Goal: Task Accomplishment & Management: Complete application form

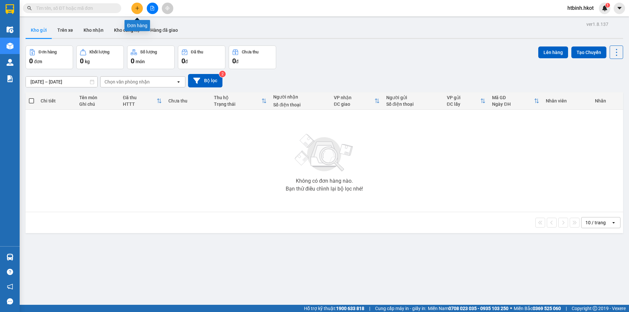
click at [137, 12] on button at bounding box center [136, 8] width 11 height 11
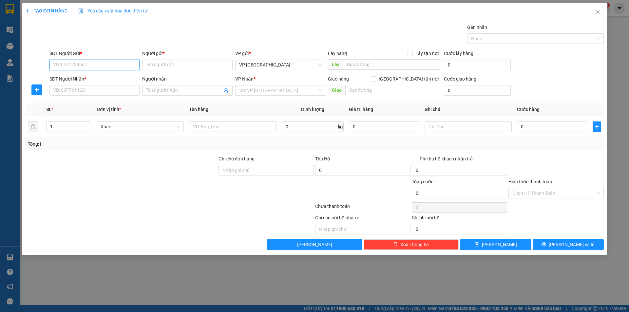
click at [87, 67] on input "SĐT Người Gửi *" at bounding box center [94, 65] width 90 height 10
click at [158, 61] on input "Người gửi *" at bounding box center [187, 65] width 90 height 10
type input "D"
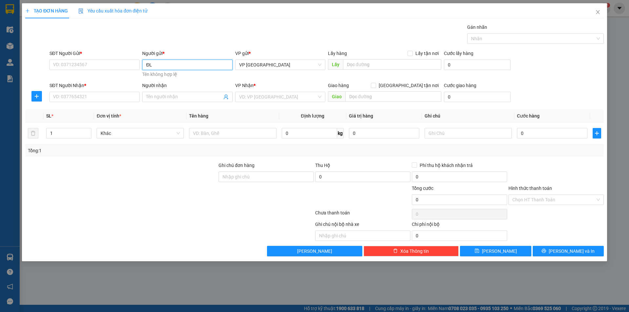
type input "ĐL"
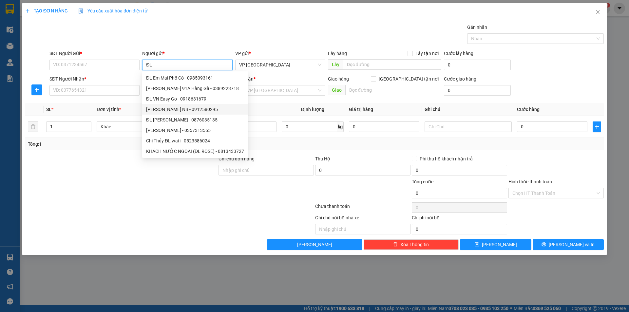
click at [170, 108] on div "[PERSON_NAME] NB - 0912580295" at bounding box center [195, 109] width 98 height 7
type input "0912580295"
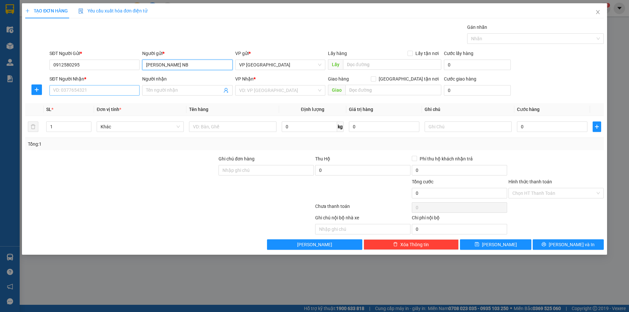
type input "[PERSON_NAME] NB"
click at [108, 91] on input "SĐT Người Nhận *" at bounding box center [94, 90] width 90 height 10
click at [160, 90] on input "Người nhận" at bounding box center [184, 90] width 76 height 7
type input "Mr. [PERSON_NAME]"
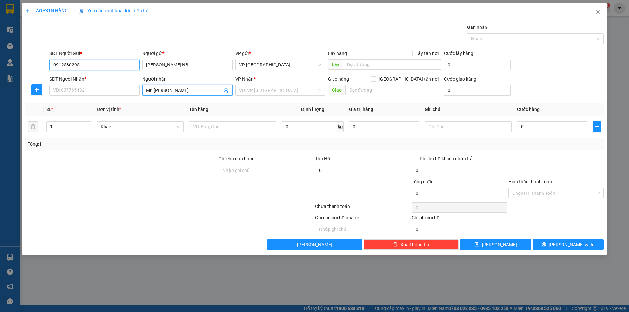
drag, startPoint x: 87, startPoint y: 63, endPoint x: 12, endPoint y: 69, distance: 74.6
click at [0, 62] on div "TẠO ĐƠN HÀNG Yêu cầu xuất hóa đơn điện tử Transit Pickup Surcharge Ids Transit …" at bounding box center [314, 156] width 629 height 312
click at [124, 86] on input "SĐT Người Nhận *" at bounding box center [94, 90] width 90 height 10
paste input "0912580295"
type input "0912580295"
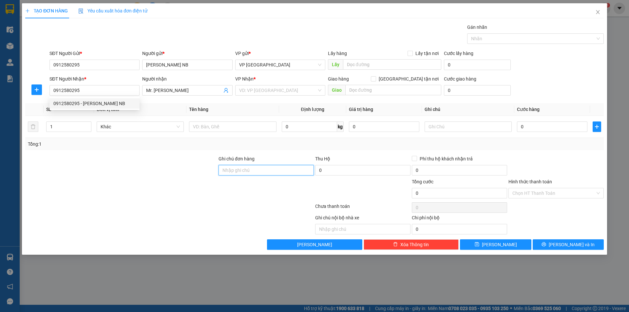
click at [290, 172] on input "Ghi chú đơn hàng" at bounding box center [265, 170] width 95 height 10
click at [297, 165] on input "KHÁCH TỰ ĐẾN VP [GEOGRAPHIC_DATA] LẤY HÀNG" at bounding box center [265, 170] width 95 height 10
type input "KHÁCH TỰ ĐẾN VP [GEOGRAPHIC_DATA] LẤY HÀNG"
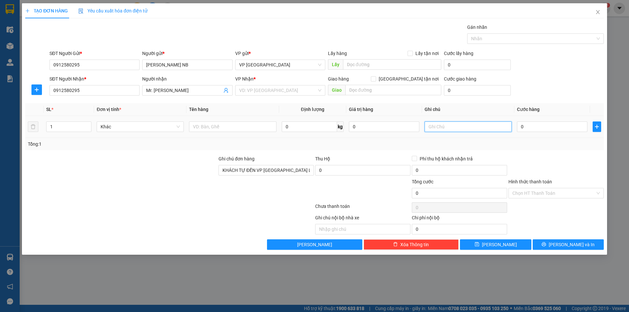
click at [450, 128] on input "text" at bounding box center [467, 126] width 87 height 10
paste input "KHÁCH TỰ ĐẾN VP [GEOGRAPHIC_DATA] LẤY HÀNG"
type input "KHÁCH TỰ ĐẾN VP [GEOGRAPHIC_DATA] LẤY HÀNG"
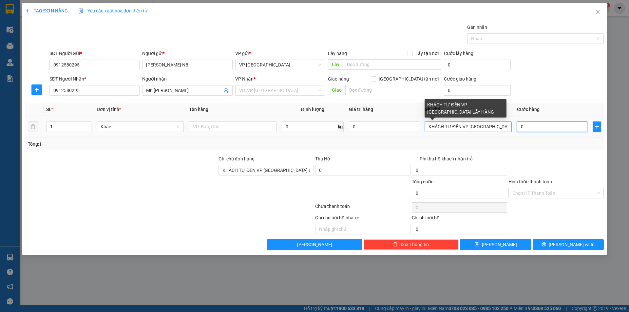
type input "5"
type input "50"
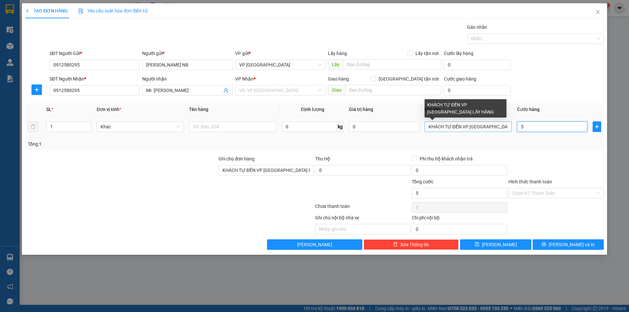
type input "50"
type input "500"
type input "5.000"
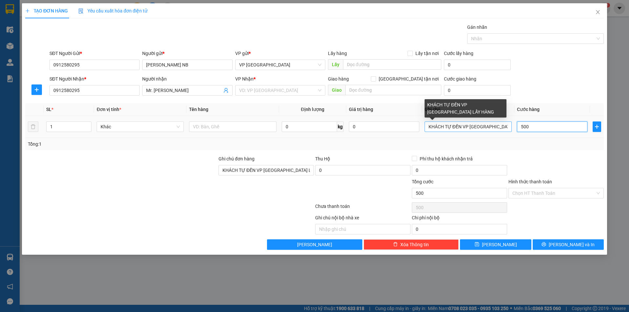
type input "5.000"
type input "50.000"
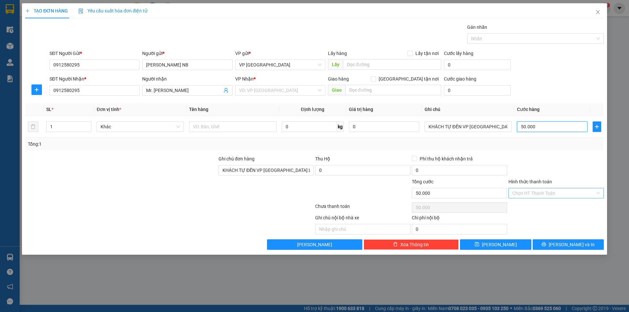
type input "50.000"
click at [528, 192] on input "Hình thức thanh toán" at bounding box center [553, 193] width 83 height 10
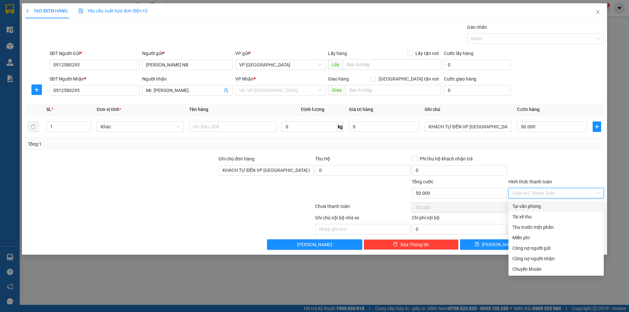
click at [528, 205] on div "Tại văn phòng" at bounding box center [555, 206] width 87 height 7
type input "0"
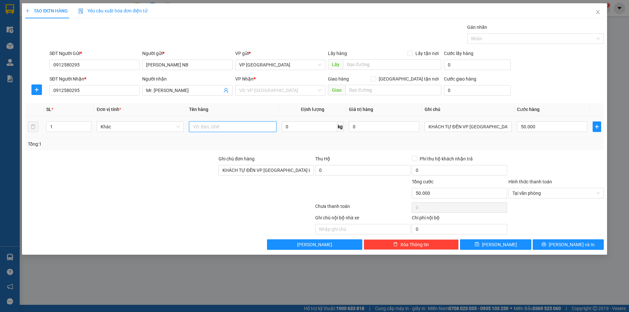
click at [217, 129] on input "text" at bounding box center [232, 126] width 87 height 10
type input "k"
type input "Kính mắt"
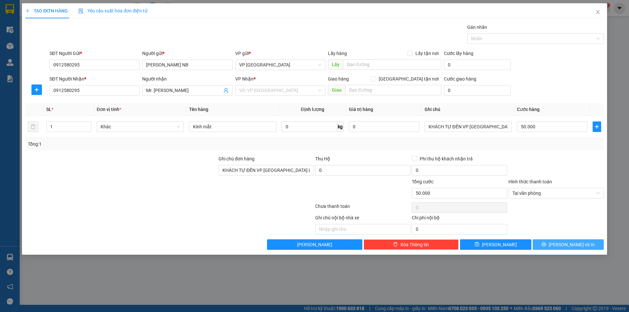
click at [546, 244] on icon "printer" at bounding box center [543, 244] width 5 height 5
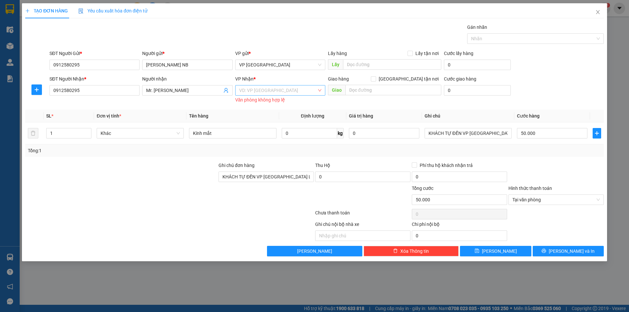
click at [273, 91] on input "search" at bounding box center [278, 90] width 78 height 10
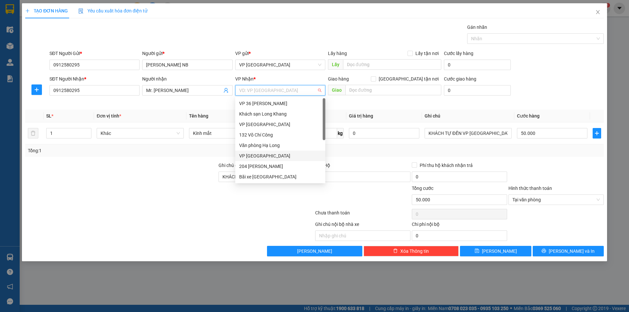
click at [272, 158] on div "VP [GEOGRAPHIC_DATA]" at bounding box center [280, 155] width 82 height 7
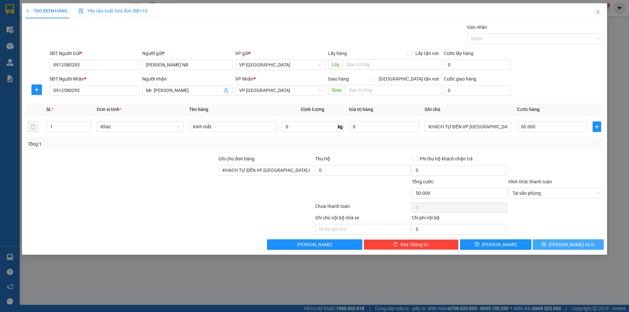
click at [550, 244] on button "[PERSON_NAME] và In" at bounding box center [567, 244] width 71 height 10
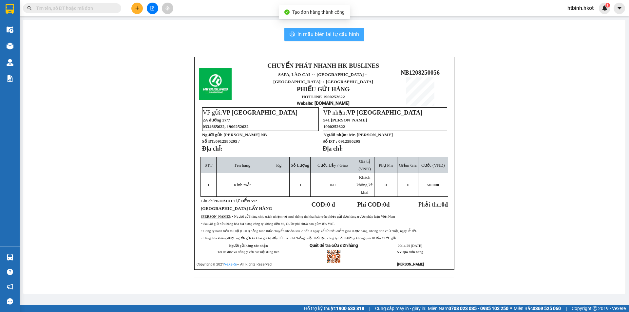
click at [299, 35] on span "In mẫu biên lai tự cấu hình" at bounding box center [328, 34] width 62 height 8
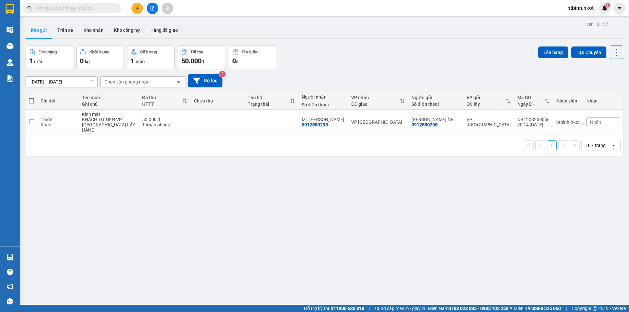
drag, startPoint x: 456, startPoint y: 325, endPoint x: 437, endPoint y: 325, distance: 18.7
click at [133, 10] on button at bounding box center [136, 8] width 11 height 11
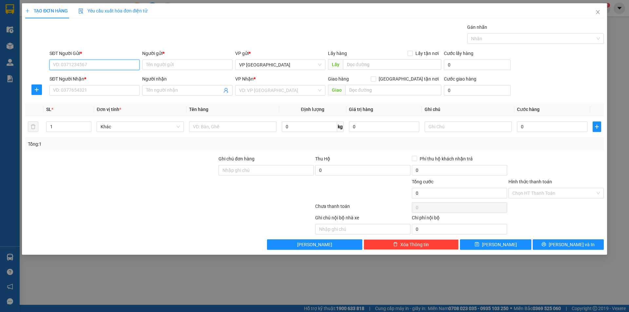
click at [113, 64] on input "SĐT Người Gửi *" at bounding box center [94, 65] width 90 height 10
click at [196, 64] on input "Người gửi *" at bounding box center [187, 65] width 90 height 10
type input "D"
type input "Đ"
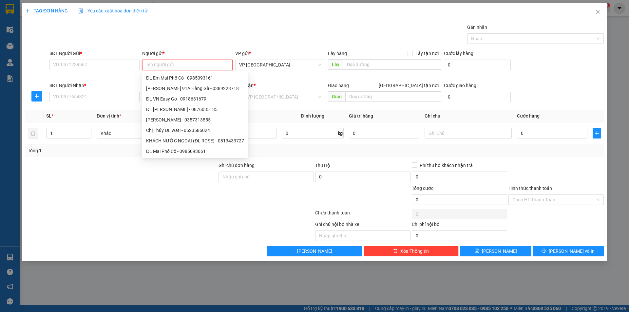
type input "D"
type input "Đ"
type input "D"
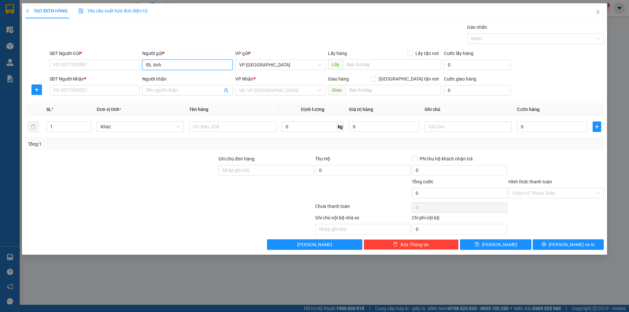
click at [211, 65] on input "ĐL Anh" at bounding box center [187, 65] width 90 height 10
type input "Đ"
type input "D"
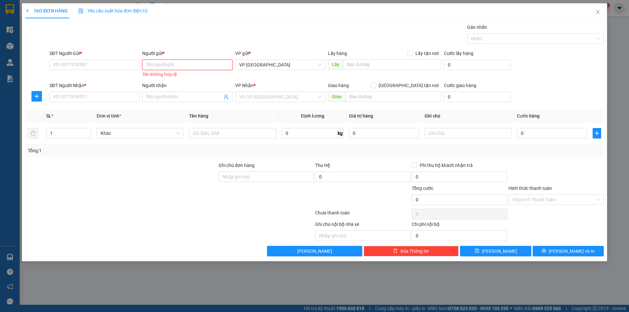
type input "A"
type input "Â"
type input "D"
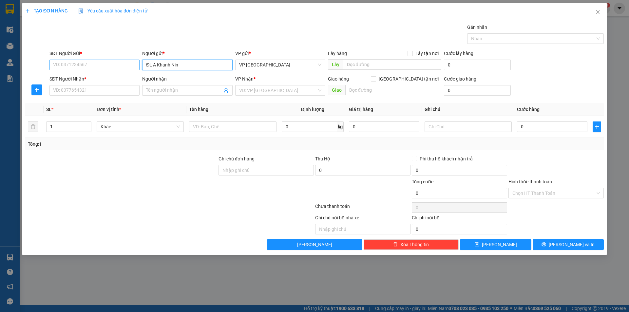
type input "ĐL A Khanh Nin"
click at [68, 61] on input "SĐT Người Gửi *" at bounding box center [94, 65] width 90 height 10
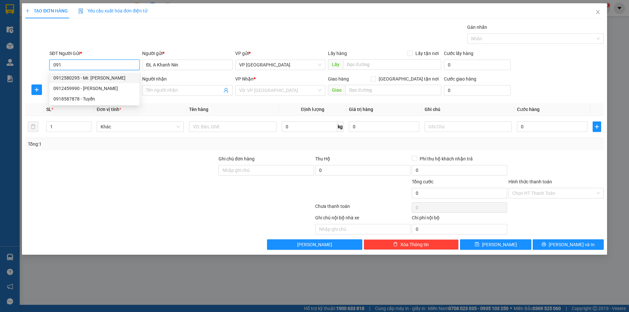
click at [90, 76] on div "0912580295 - Mr. [PERSON_NAME]" at bounding box center [94, 77] width 82 height 7
type input "0912580295"
type input "Mr. [PERSON_NAME]"
type input "0912580295"
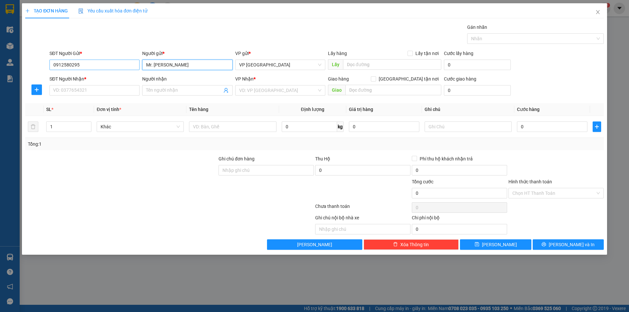
drag, startPoint x: 184, startPoint y: 63, endPoint x: 107, endPoint y: 63, distance: 77.3
click at [107, 63] on div "SĐT Người Gửi * 0912580295 Người gửi * Mr. [PERSON_NAME] Mr. [PERSON_NAME] VP g…" at bounding box center [326, 61] width 557 height 23
type input "D"
type input "[PERSON_NAME]"
click at [100, 65] on input "0912580295" at bounding box center [94, 65] width 90 height 10
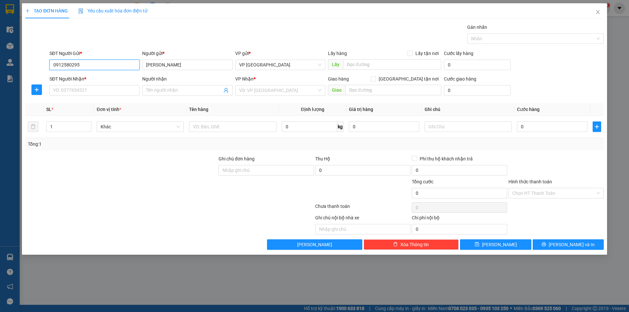
click at [100, 65] on input "0912580295" at bounding box center [94, 65] width 90 height 10
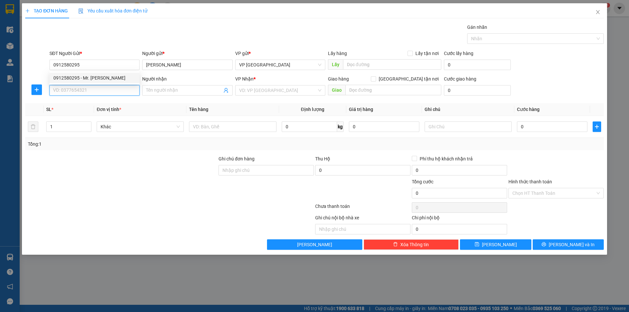
click at [102, 90] on input "SĐT Người Nhận *" at bounding box center [94, 90] width 90 height 10
paste input "0912580295"
type input "0912580295"
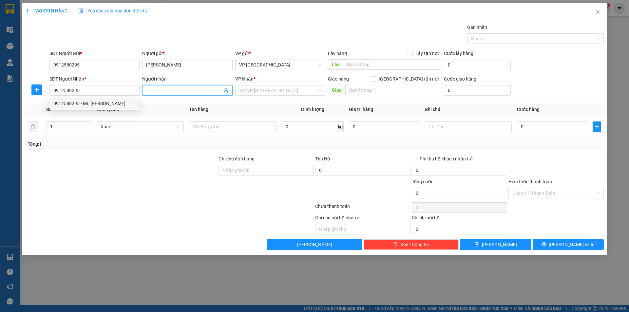
click at [190, 91] on input "Người nhận" at bounding box center [184, 90] width 76 height 7
drag, startPoint x: 184, startPoint y: 64, endPoint x: 7, endPoint y: 65, distance: 176.8
click at [0, 64] on div "TẠO ĐƠN HÀNG Yêu cầu xuất hóa đơn điện tử Transit Pickup Surcharge Ids Transit …" at bounding box center [314, 156] width 629 height 312
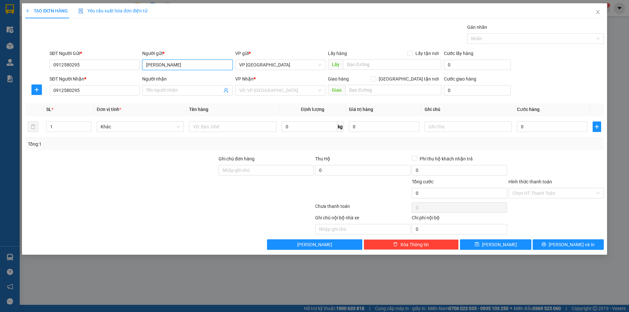
paste input "0912580295"
type input "[PERSON_NAME]"
click at [183, 90] on input "Người nhận" at bounding box center [184, 90] width 76 height 7
paste input "[PERSON_NAME]"
type input "[PERSON_NAME]"
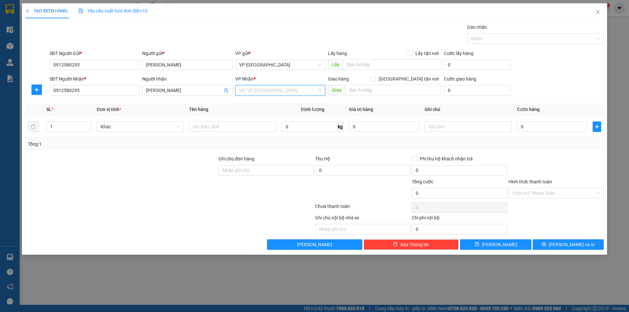
click at [275, 89] on input "search" at bounding box center [278, 90] width 78 height 10
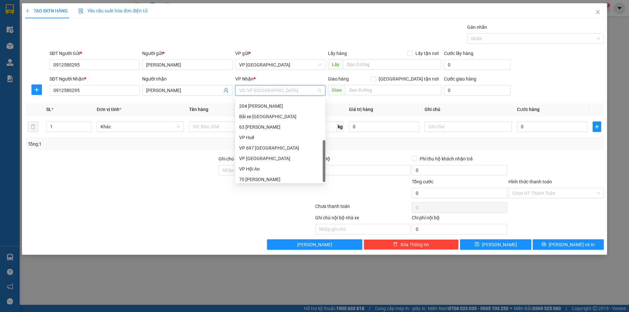
scroll to position [63, 0]
click at [273, 163] on div "VP Hội An" at bounding box center [280, 166] width 82 height 7
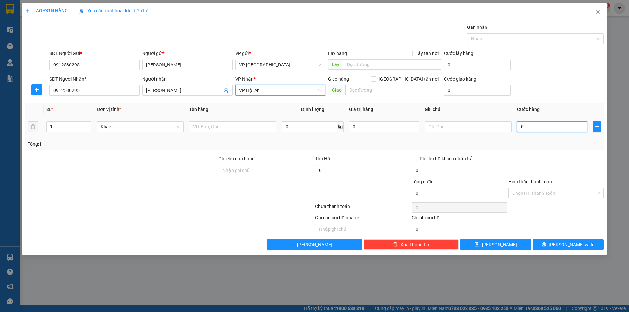
click at [540, 131] on input "0" at bounding box center [552, 126] width 70 height 10
type input "1"
type input "1.000"
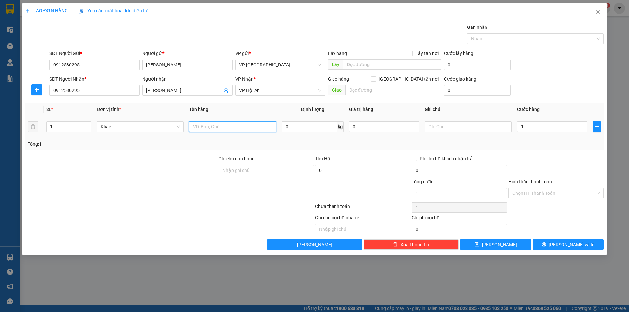
type input "1.000"
click at [227, 129] on input "text" at bounding box center [232, 126] width 87 height 10
type input "D"
drag, startPoint x: 241, startPoint y: 126, endPoint x: 50, endPoint y: 121, distance: 191.0
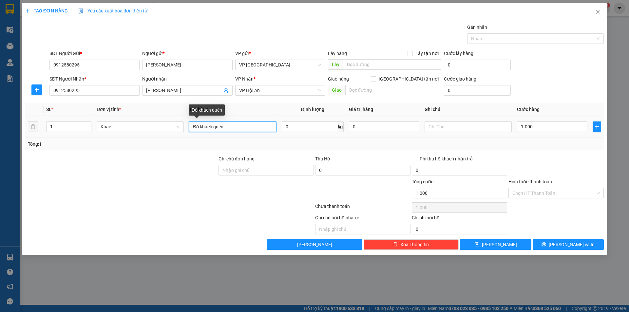
click at [52, 121] on tr "1 Khác Đồ khách quên 0 kg 0 1.000" at bounding box center [314, 127] width 578 height 22
click at [234, 129] on input "Đồ khách quên" at bounding box center [232, 126] width 87 height 10
click at [213, 127] on input "Đồ khách quên" at bounding box center [232, 126] width 87 height 10
click at [248, 130] on input "Đồ khách đi xe HK quên" at bounding box center [232, 126] width 87 height 10
type input "Đồ khách đi xe HK quên ở [GEOGRAPHIC_DATA]"
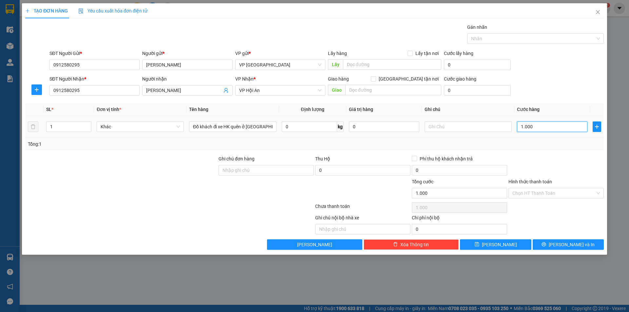
click at [535, 127] on input "1.000" at bounding box center [552, 126] width 70 height 10
type input "1"
type input "1.000"
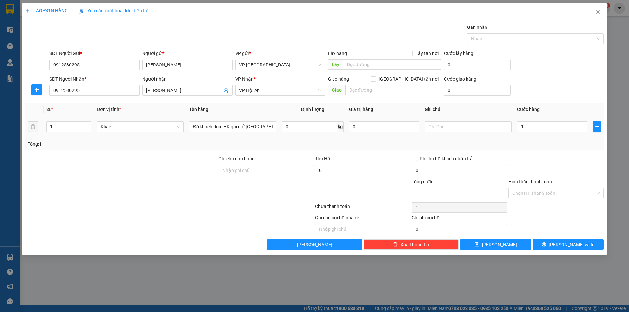
type input "1.000"
click at [566, 177] on div at bounding box center [556, 166] width 97 height 23
type input "0"
type input "1.000"
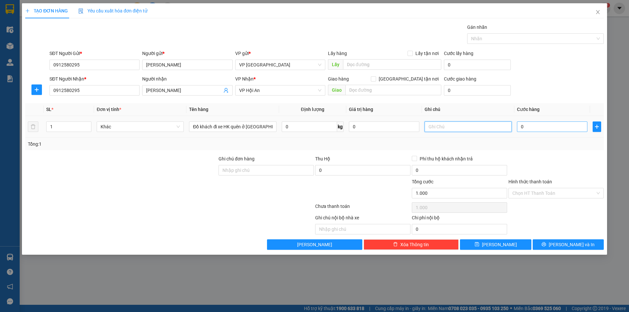
type input "0"
type input "01"
click at [465, 126] on input "01" at bounding box center [467, 126] width 87 height 10
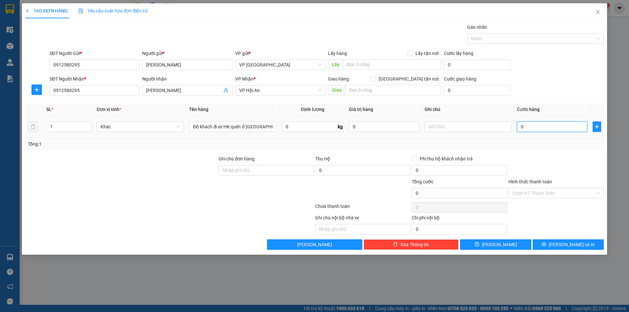
click at [559, 130] on input "0" at bounding box center [552, 126] width 70 height 10
type input "01"
type input "1"
type input "1.000"
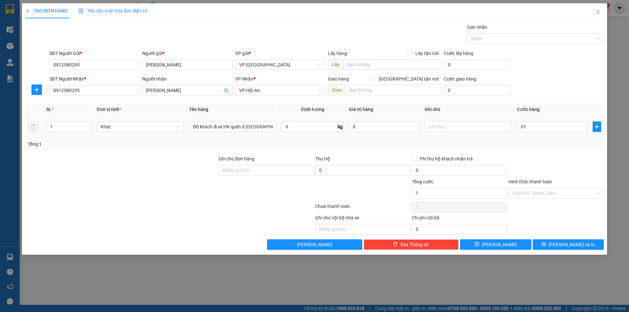
type input "1.000"
click at [545, 147] on div "Tổng: 1" at bounding box center [314, 143] width 573 height 7
click at [520, 189] on input "Hình thức thanh toán" at bounding box center [553, 193] width 83 height 10
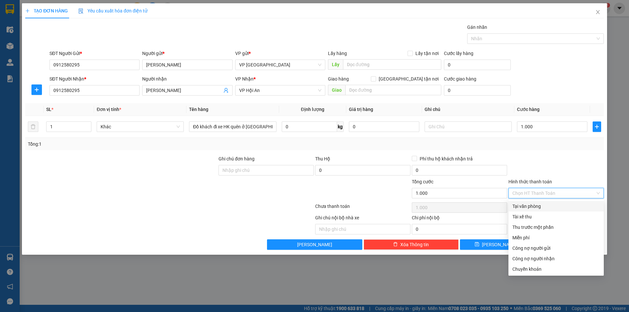
click at [526, 204] on div "Tại văn phòng" at bounding box center [555, 206] width 87 height 7
type input "0"
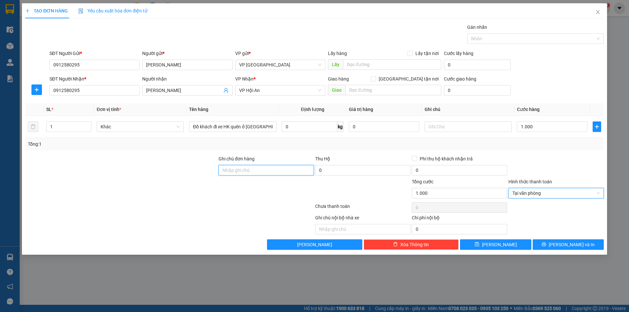
click at [275, 171] on input "Ghi chú đơn hàng" at bounding box center [265, 170] width 95 height 10
type input "KHÁCH ĐI XE HK"
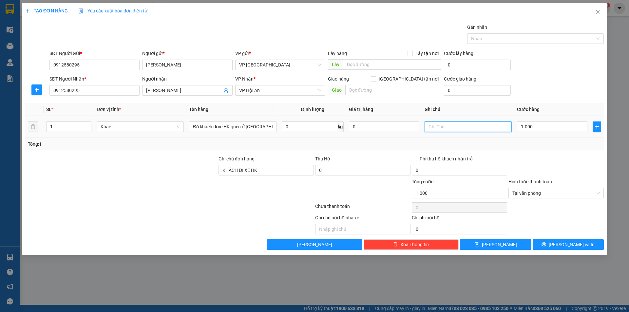
click at [466, 124] on input "text" at bounding box center [467, 126] width 87 height 10
paste input "KHÁCH ĐI XE HK"
type input "KHÁCH ĐI XE HK"
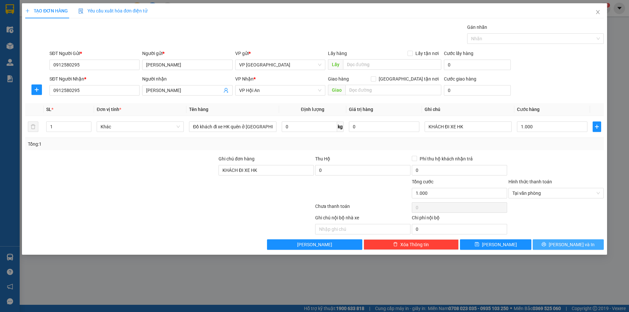
click at [549, 245] on button "[PERSON_NAME] và In" at bounding box center [567, 244] width 71 height 10
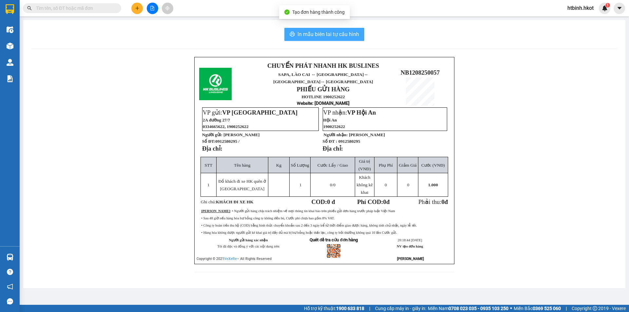
click at [317, 33] on span "In mẫu biên lai tự cấu hình" at bounding box center [328, 34] width 62 height 8
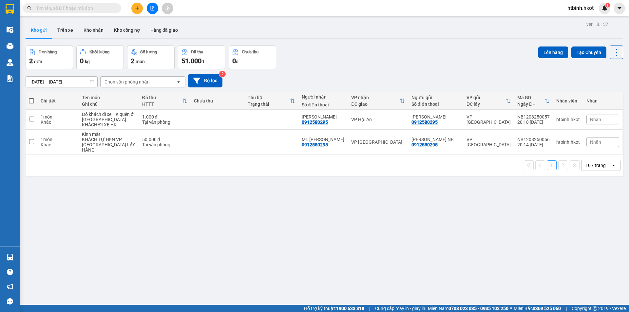
click at [451, 255] on div "ver 1.8.137 Kho gửi Trên xe Kho nhận Kho công nợ Hàng đã giao Đơn hàng 2 đơn Kh…" at bounding box center [324, 176] width 602 height 312
click at [289, 252] on div "ver 1.8.137 Kho gửi Trên xe Kho nhận Kho công nợ Hàng đã giao Đơn hàng 2 đơn Kh…" at bounding box center [324, 176] width 602 height 312
click at [139, 10] on icon "plus" at bounding box center [137, 8] width 5 height 5
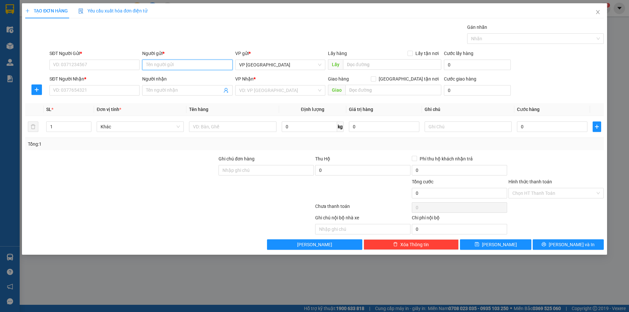
click at [166, 66] on input "Người gửi *" at bounding box center [187, 65] width 90 height 10
click at [112, 68] on input "SĐT Người Gửi *" at bounding box center [94, 65] width 90 height 10
type input "0917375482"
click at [147, 65] on input "Người gửi *" at bounding box center [187, 65] width 90 height 10
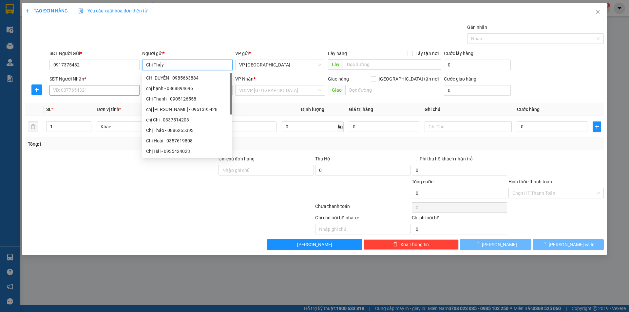
type input "Chị Thủy"
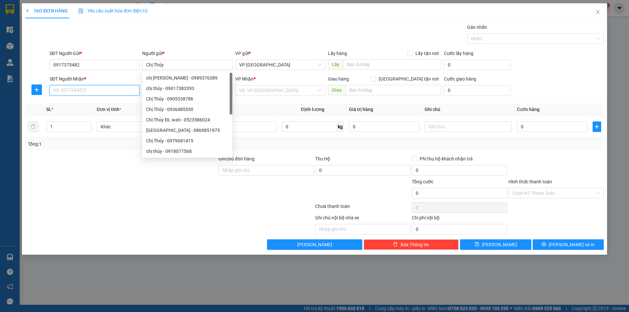
click at [104, 90] on input "SĐT Người Nhận *" at bounding box center [94, 90] width 90 height 10
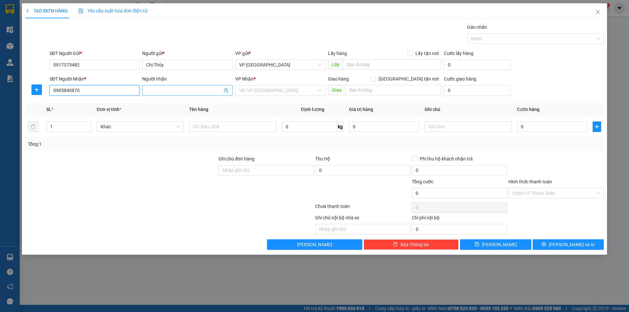
type input "0905840870"
click at [180, 86] on span at bounding box center [187, 90] width 90 height 10
type input "[PERSON_NAME]"
click at [542, 125] on input "0" at bounding box center [552, 126] width 70 height 10
type input "1"
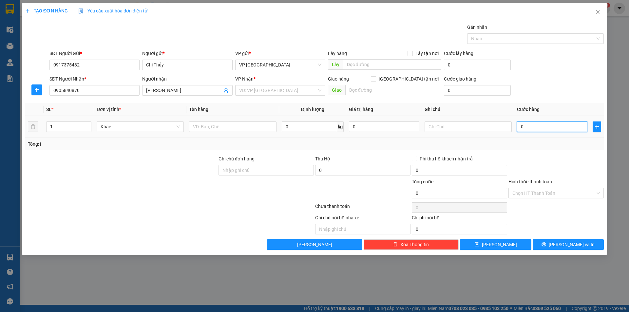
type input "1"
type input "10"
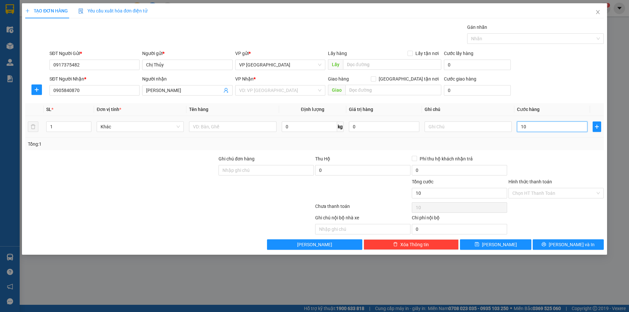
type input "100"
type input "1.000"
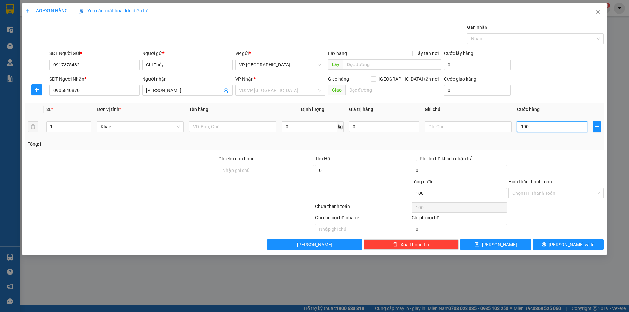
type input "1.000"
type input "10.000"
type input "100.000"
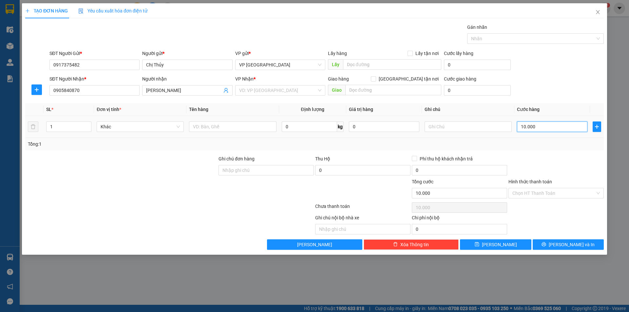
type input "100.000"
click at [228, 124] on input "text" at bounding box center [232, 126] width 87 height 10
type input "Hàng tổng hợp"
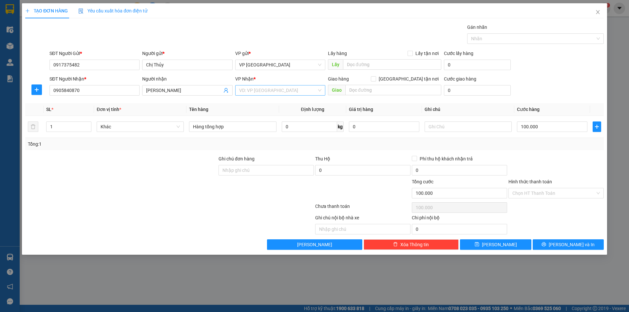
click at [292, 95] on input "search" at bounding box center [278, 90] width 78 height 10
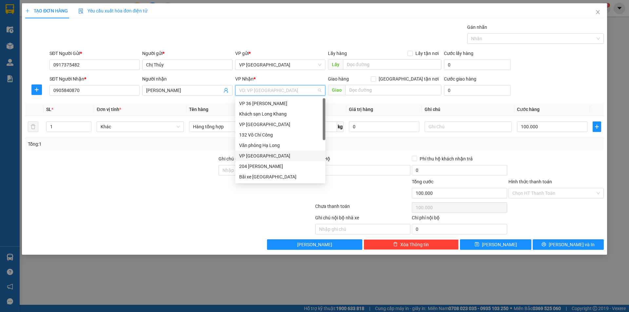
click at [264, 157] on div "VP [GEOGRAPHIC_DATA]" at bounding box center [280, 155] width 82 height 7
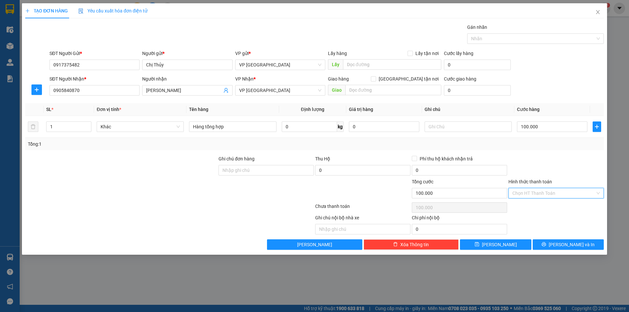
click at [531, 192] on input "Hình thức thanh toán" at bounding box center [553, 193] width 83 height 10
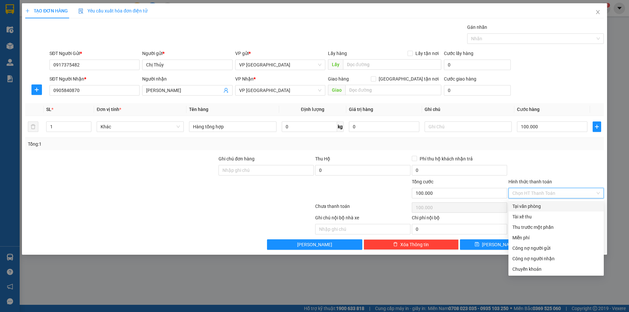
drag, startPoint x: 532, startPoint y: 203, endPoint x: 531, endPoint y: 206, distance: 3.4
click at [532, 204] on div "Tại văn phòng" at bounding box center [555, 206] width 87 height 7
type input "0"
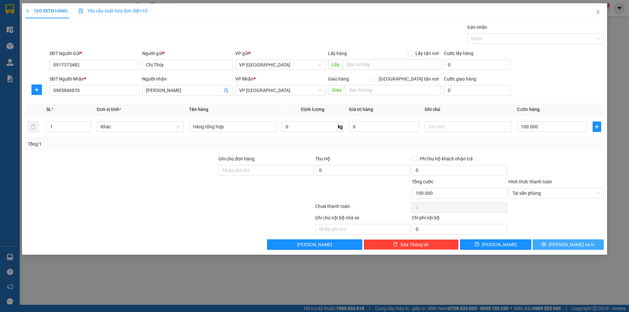
click at [561, 248] on button "[PERSON_NAME] và In" at bounding box center [567, 244] width 71 height 10
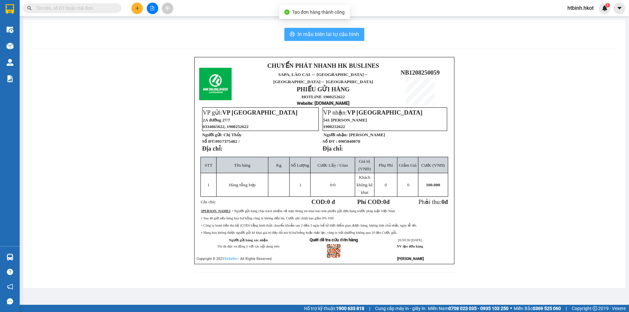
click at [316, 36] on span "In mẫu biên lai tự cấu hình" at bounding box center [328, 34] width 62 height 8
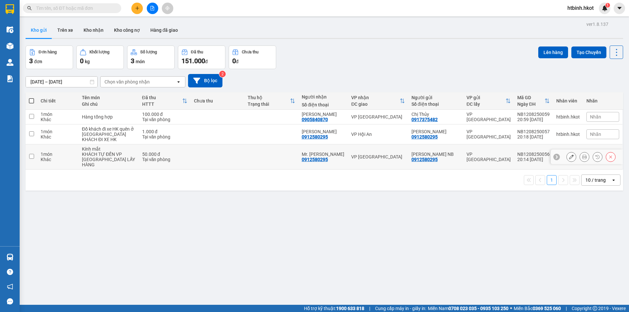
click at [33, 154] on input "checkbox" at bounding box center [31, 156] width 5 height 5
checkbox input "true"
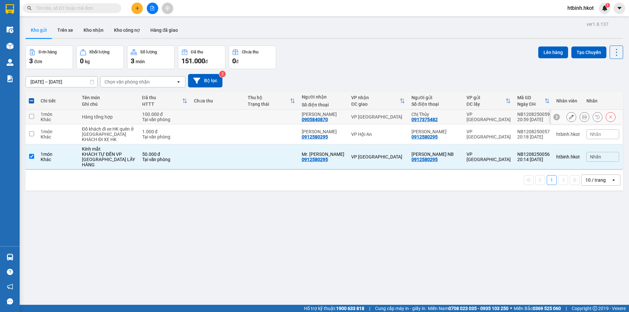
click at [29, 120] on td at bounding box center [32, 117] width 12 height 15
checkbox input "true"
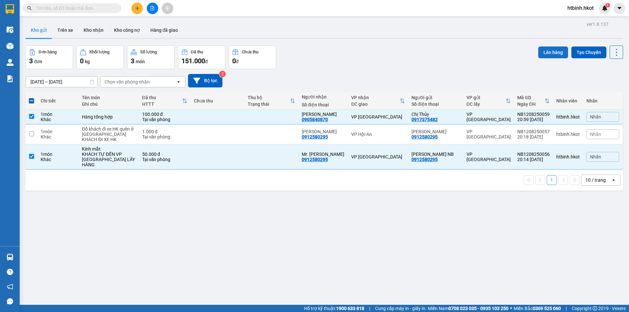
click at [549, 55] on button "Lên hàng" at bounding box center [553, 52] width 30 height 12
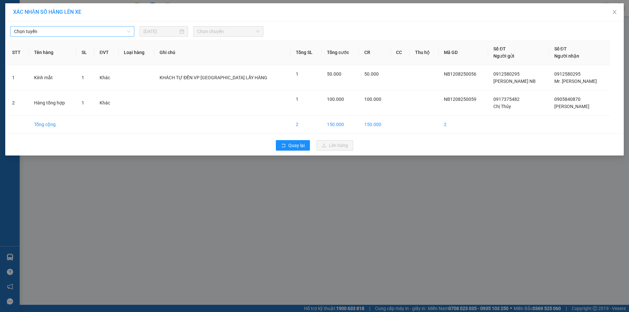
click at [90, 31] on span "Chọn tuyến" at bounding box center [72, 32] width 116 height 10
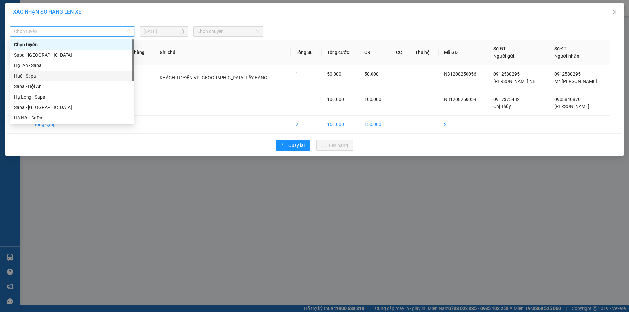
scroll to position [60, 0]
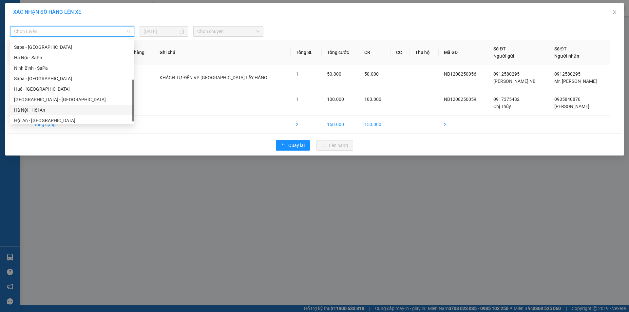
click at [45, 110] on div "Hà Nội - Hội An" at bounding box center [72, 109] width 116 height 7
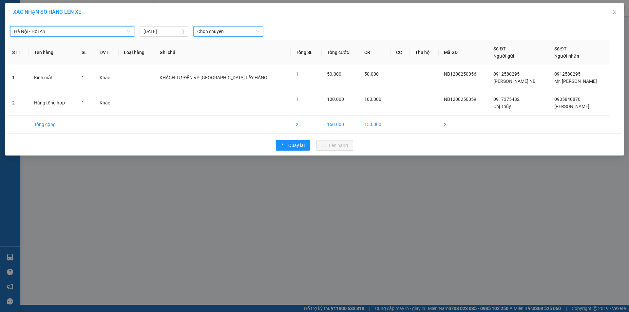
click at [211, 32] on span "Chọn chuyến" at bounding box center [228, 32] width 62 height 10
click at [218, 30] on span "Chọn chuyến" at bounding box center [228, 32] width 62 height 10
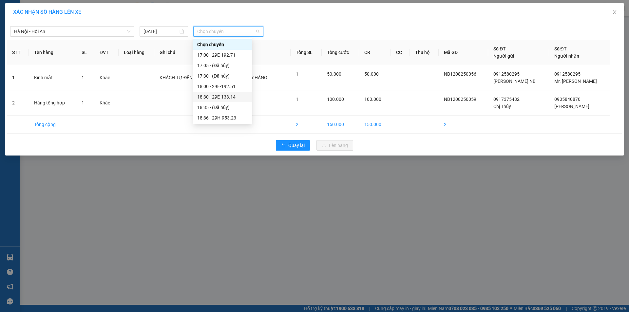
click at [229, 96] on div "18:30 - 29E-133.14" at bounding box center [222, 96] width 51 height 7
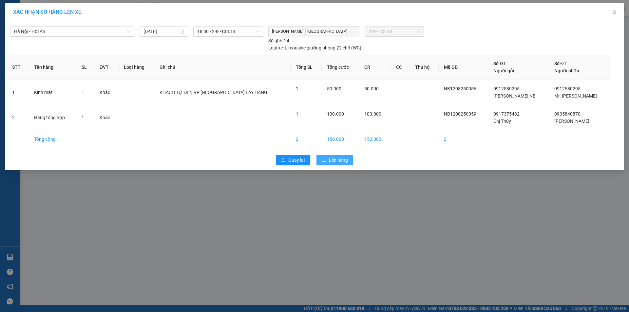
click at [337, 160] on span "Lên hàng" at bounding box center [338, 160] width 19 height 7
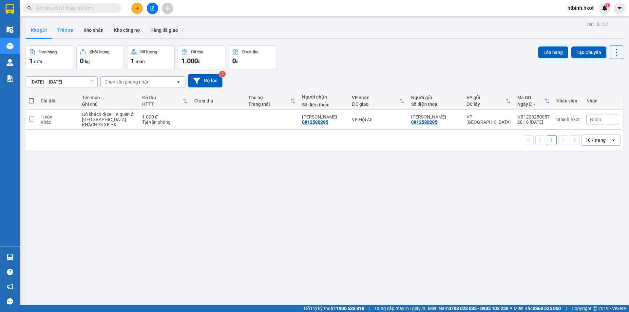
click at [68, 31] on button "Trên xe" at bounding box center [65, 30] width 26 height 16
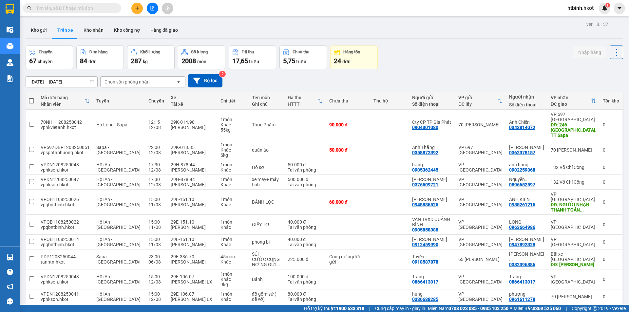
click at [71, 87] on div "ver 1.8.137 Kho gửi Trên xe Kho nhận Kho công nợ Hàng đã giao Chuyến 67 chuyến …" at bounding box center [324, 176] width 602 height 312
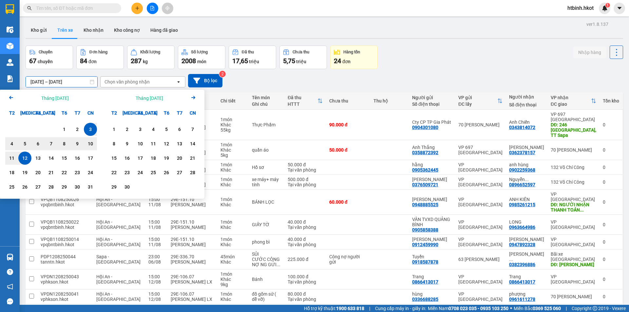
click at [90, 130] on div "3" at bounding box center [90, 129] width 9 height 8
click at [23, 157] on div "12" at bounding box center [24, 158] width 9 height 8
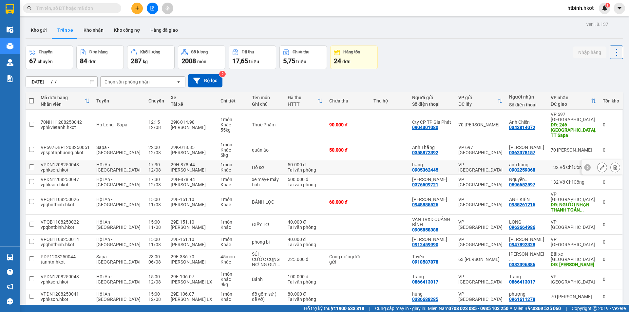
type input "[DATE] – [DATE]"
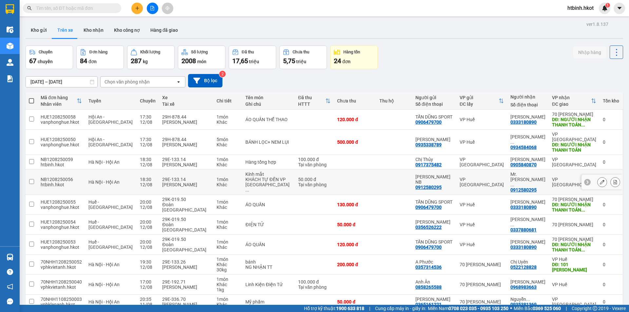
scroll to position [31, 0]
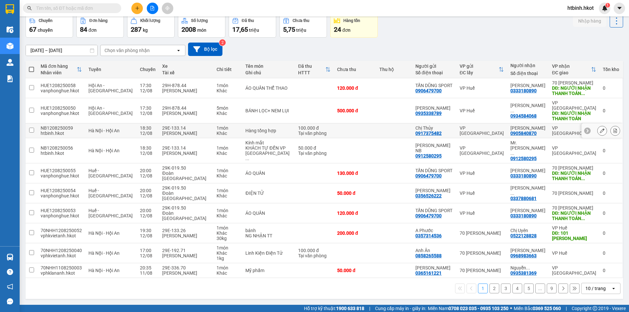
click at [59, 126] on div "NB1208250059" at bounding box center [61, 127] width 41 height 5
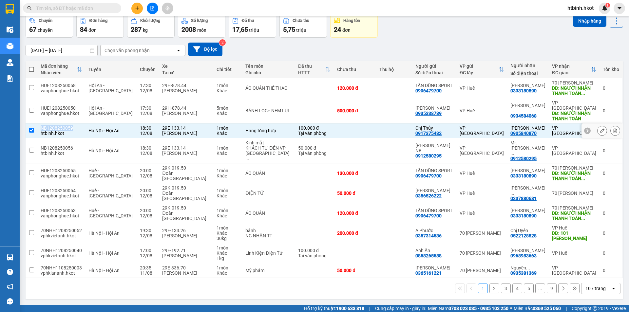
click at [59, 126] on div "NB1208250059" at bounding box center [61, 127] width 41 height 5
checkbox input "false"
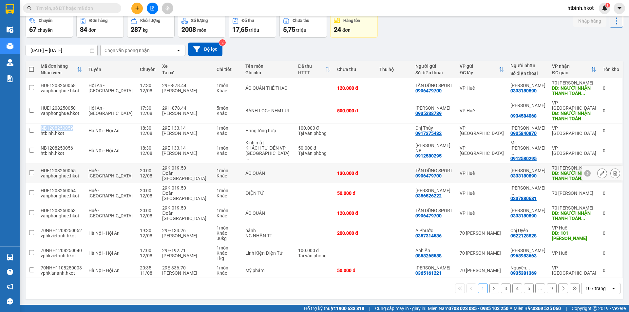
copy div "NB1208250059"
click at [67, 145] on div "NB1208250056" at bounding box center [61, 147] width 41 height 5
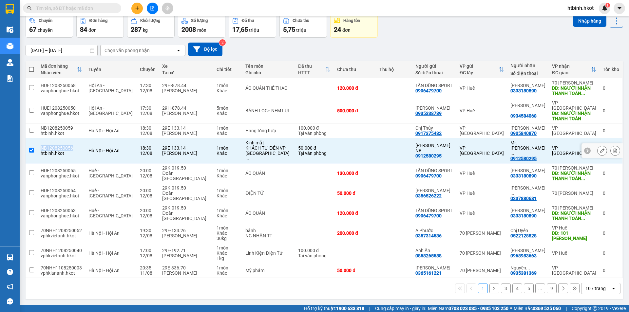
click at [67, 145] on div "NB1208250056" at bounding box center [61, 147] width 41 height 5
checkbox input "false"
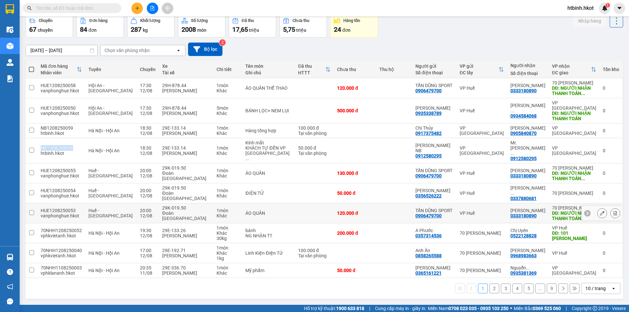
copy div "NB1208250056"
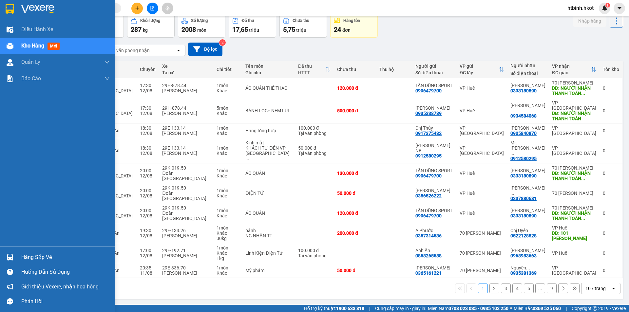
click at [0, 156] on div "Điều hành xe Kho hàng mới Quản [PERSON_NAME] lý thu hộ Quản lý chuyến Quản lý k…" at bounding box center [57, 133] width 115 height 225
click at [0, 184] on div "Điều hành xe Kho hàng mới Quản [PERSON_NAME] lý thu hộ Quản lý chuyến Quản lý k…" at bounding box center [57, 133] width 115 height 225
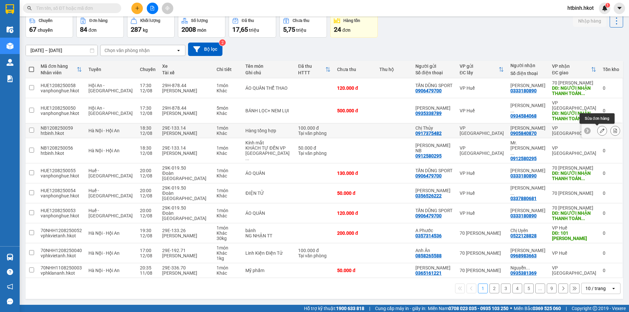
click at [597, 132] on button at bounding box center [601, 130] width 9 height 11
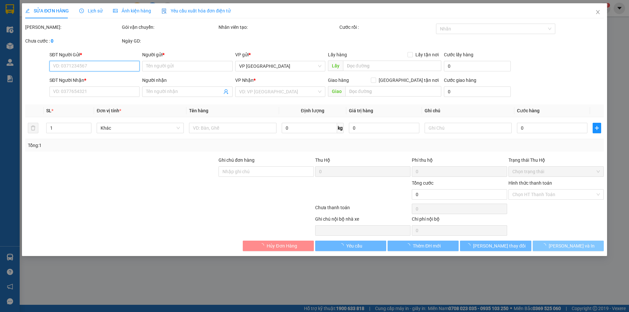
type input "0917375482"
type input "Chị Thủy"
type input "0905840870"
type input "[PERSON_NAME]"
type input "100.000"
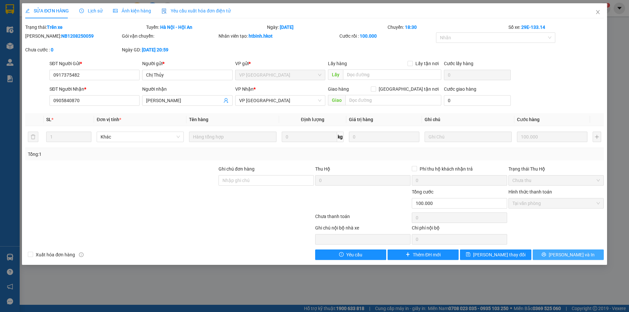
click at [572, 254] on span "[PERSON_NAME] và In" at bounding box center [571, 254] width 46 height 7
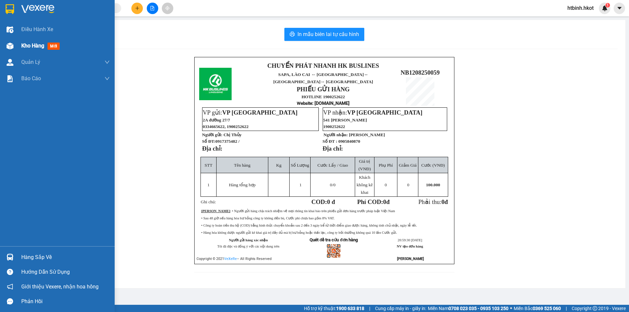
click at [31, 45] on span "Kho hàng" at bounding box center [32, 46] width 23 height 6
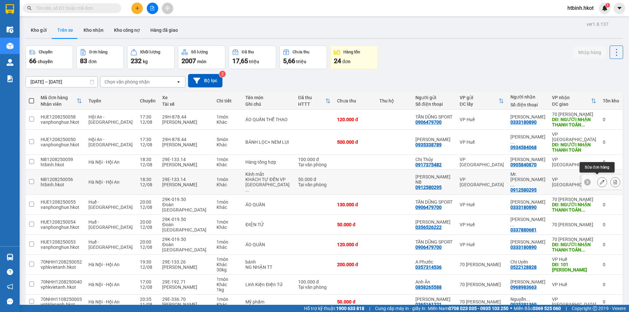
click at [600, 180] on icon at bounding box center [602, 182] width 5 height 5
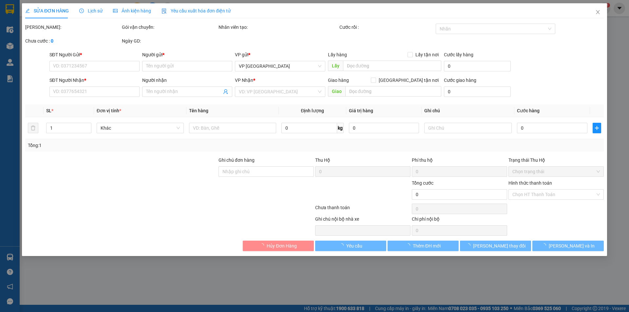
type input "0912580295"
type input "[PERSON_NAME] NB"
type input "0912580295"
type input "Mr. [PERSON_NAME]"
type input "KHÁCH TỰ ĐẾN VP [GEOGRAPHIC_DATA] LẤY HÀNG"
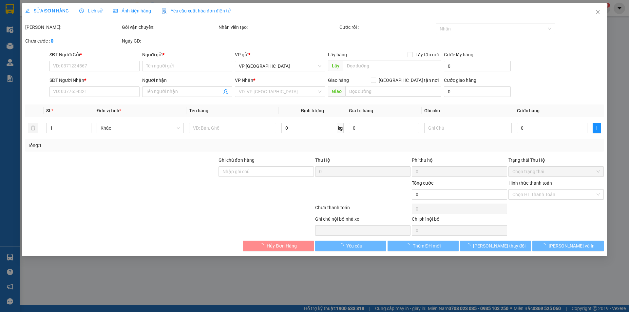
type input "50.000"
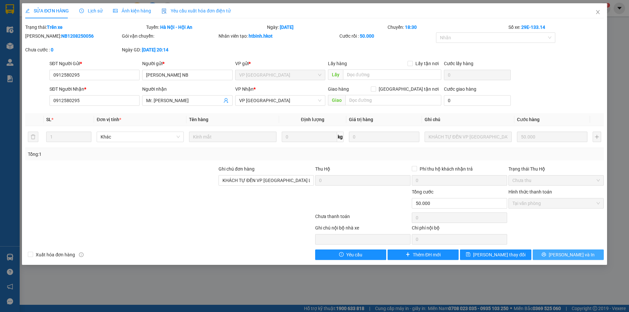
click at [550, 254] on button "[PERSON_NAME] và In" at bounding box center [567, 255] width 71 height 10
